Goal: Task Accomplishment & Management: Manage account settings

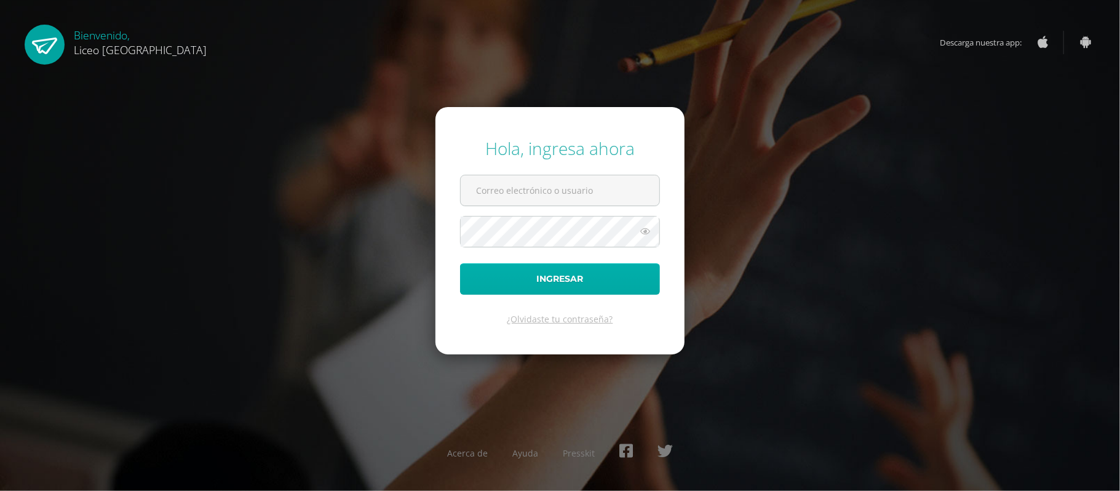
type input "[EMAIL_ADDRESS][DOMAIN_NAME]"
click at [576, 279] on button "Ingresar" at bounding box center [560, 278] width 200 height 31
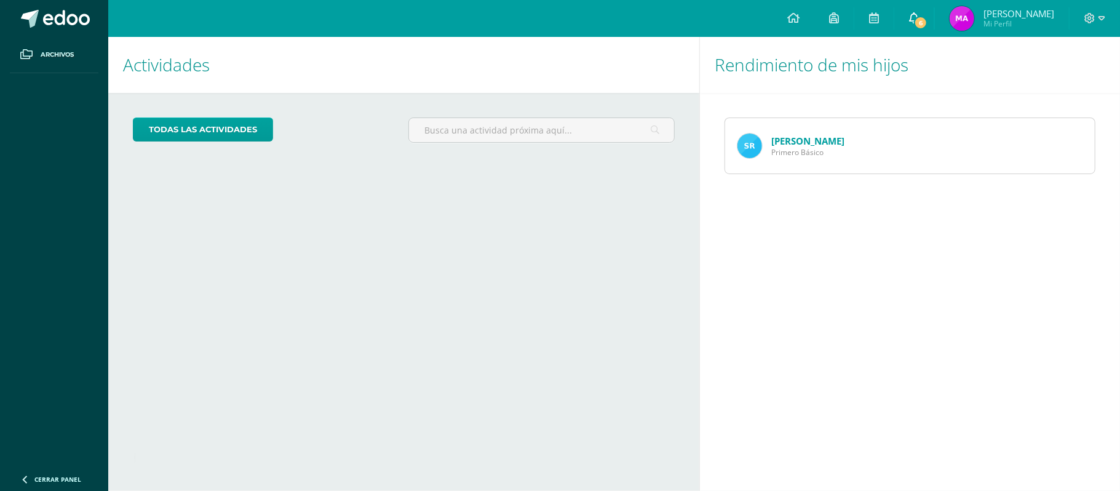
click at [911, 20] on icon at bounding box center [914, 17] width 10 height 11
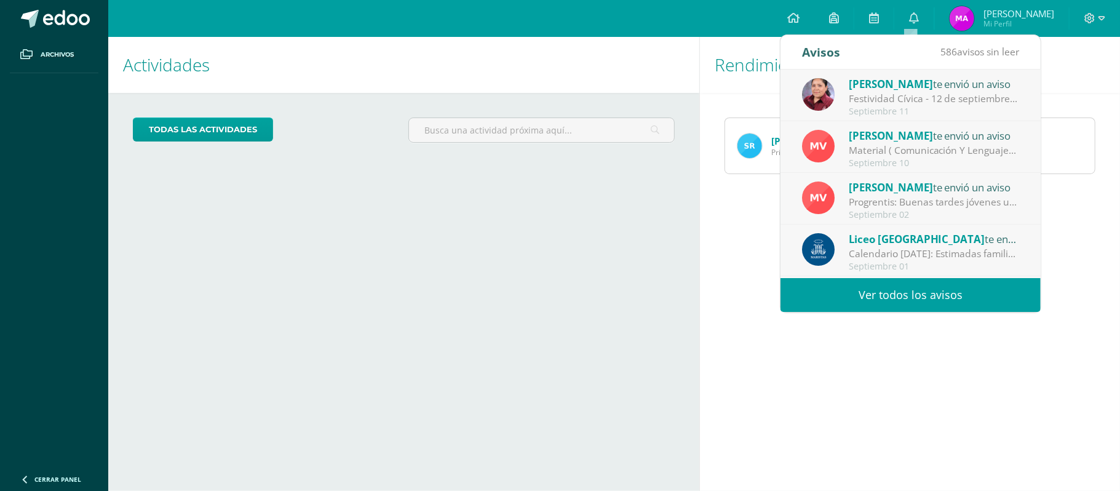
click at [886, 91] on div "[PERSON_NAME] te envió un aviso" at bounding box center [934, 84] width 171 height 16
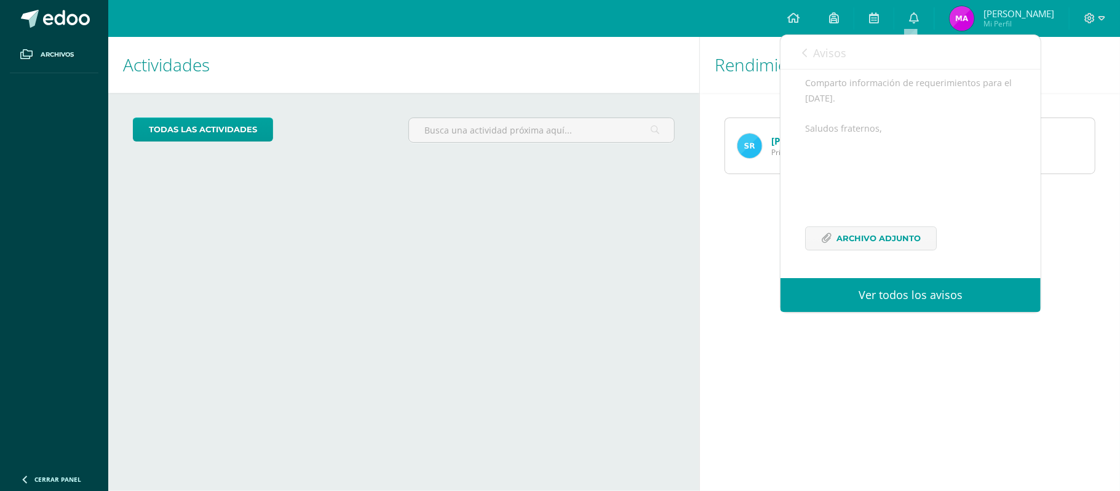
scroll to position [200, 0]
click at [879, 242] on span "Archivo Adjunto" at bounding box center [879, 238] width 84 height 23
